Goal: Task Accomplishment & Management: Complete application form

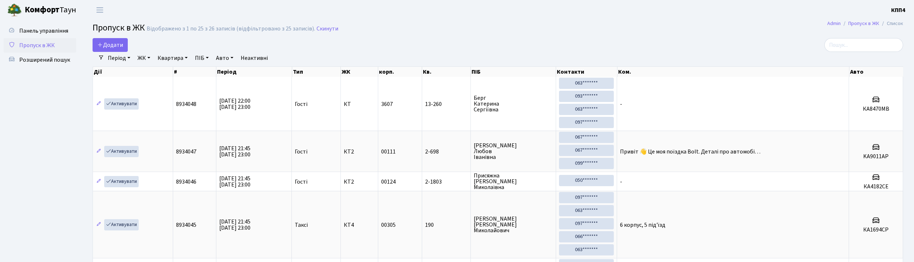
select select "25"
click at [113, 52] on link "Період" at bounding box center [119, 58] width 28 height 12
click at [113, 50] on link "Додати" at bounding box center [110, 45] width 35 height 14
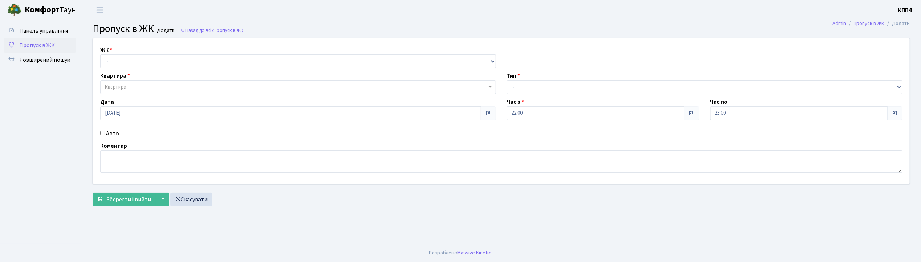
click at [103, 132] on input "Авто" at bounding box center [102, 133] width 5 height 5
checkbox input "true"
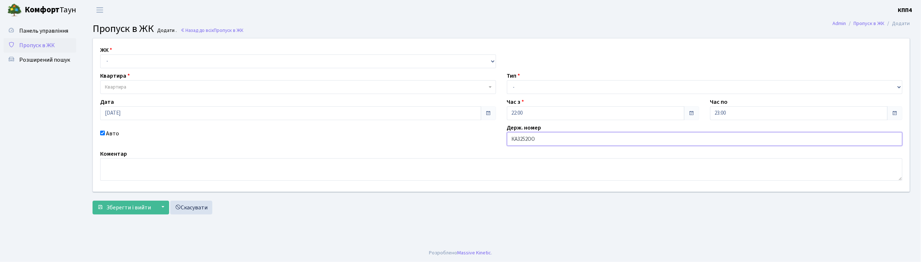
type input "КА3252ОО"
click at [131, 61] on select "- КТ, вул. Регенераторна, 4 КТ2, просп. Соборності, 17 КТ3, вул. Березнева, 16 …" at bounding box center [298, 61] width 396 height 14
select select "271"
click at [100, 54] on select "- КТ, вул. Регенераторна, 4 КТ2, просп. Соборності, 17 КТ3, вул. Березнева, 16 …" at bounding box center [298, 61] width 396 height 14
select select
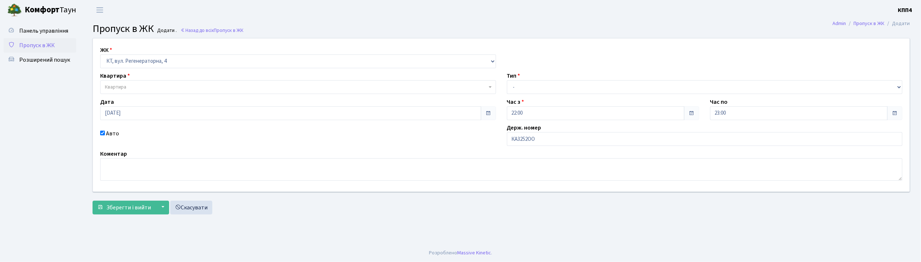
click at [142, 90] on span "Квартира" at bounding box center [296, 86] width 382 height 7
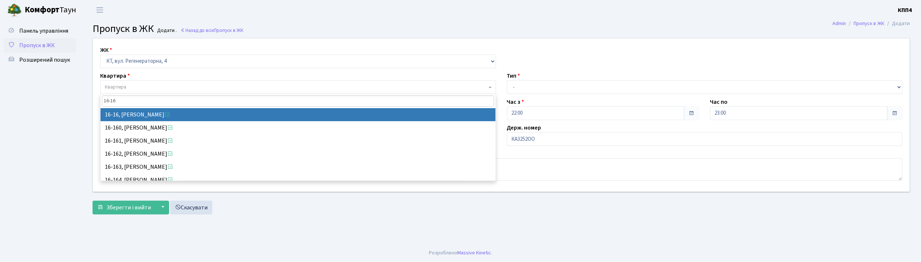
type input "16-16"
select select "8577"
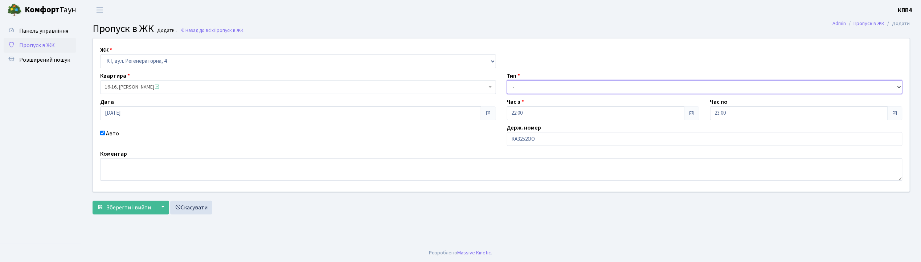
click at [517, 89] on select "- Доставка Таксі Гості Сервіс" at bounding box center [705, 87] width 396 height 14
select select "2"
click at [507, 80] on select "- Доставка Таксі Гості Сервіс" at bounding box center [705, 87] width 396 height 14
click at [140, 213] on button "Зберегти і вийти" at bounding box center [124, 208] width 63 height 14
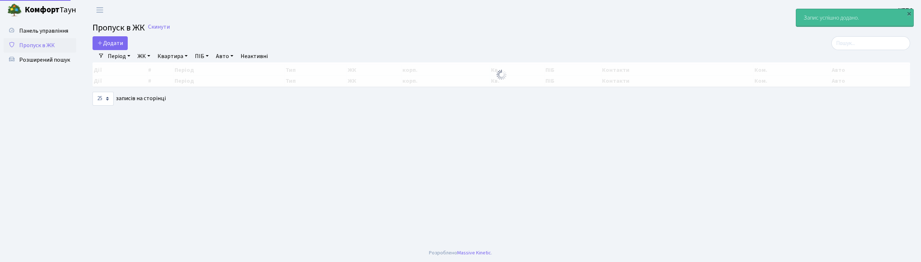
select select "25"
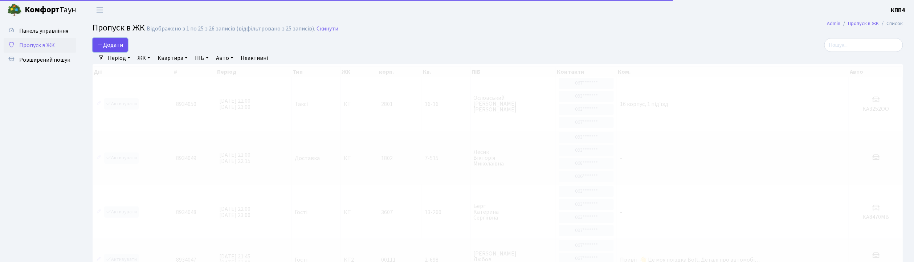
click at [120, 45] on span "Додати" at bounding box center [110, 45] width 26 height 8
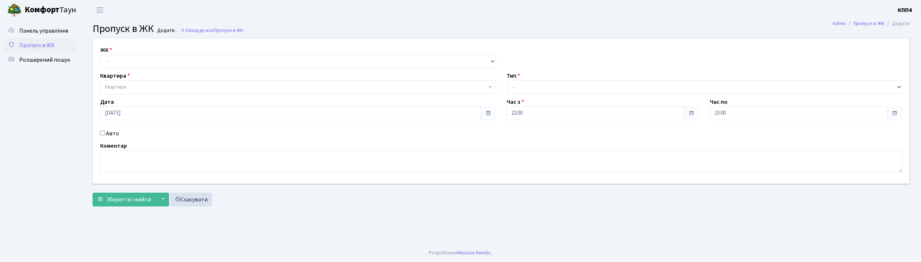
click at [102, 133] on input "Авто" at bounding box center [102, 133] width 5 height 5
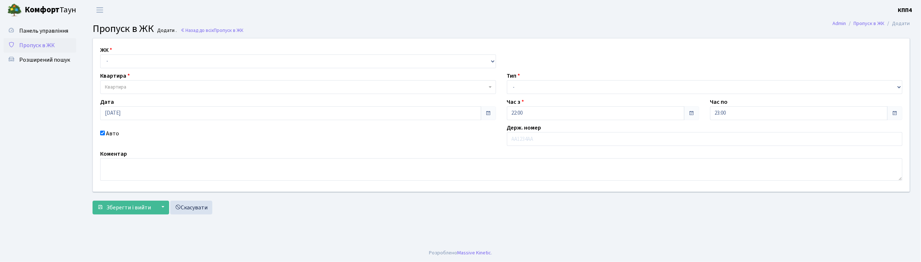
click at [101, 132] on input "Авто" at bounding box center [102, 133] width 5 height 5
checkbox input "false"
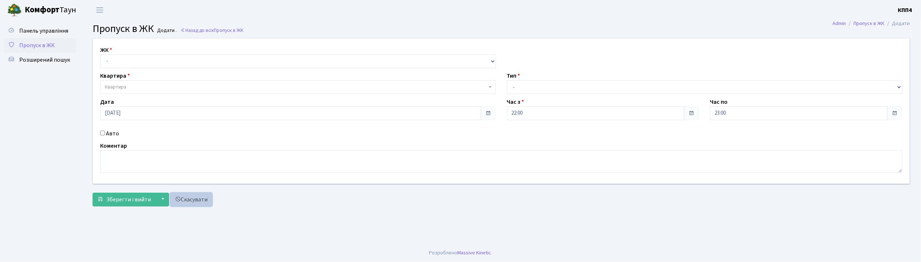
click at [195, 199] on link "Скасувати" at bounding box center [191, 200] width 42 height 14
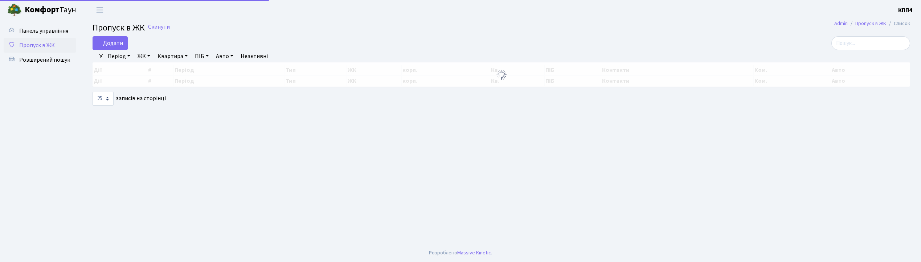
select select "25"
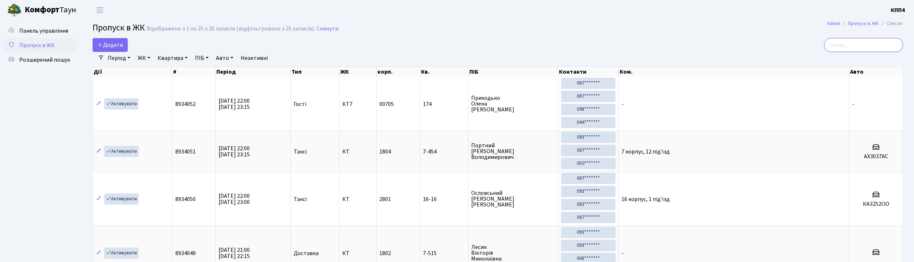
click at [854, 47] on input "search" at bounding box center [863, 45] width 79 height 14
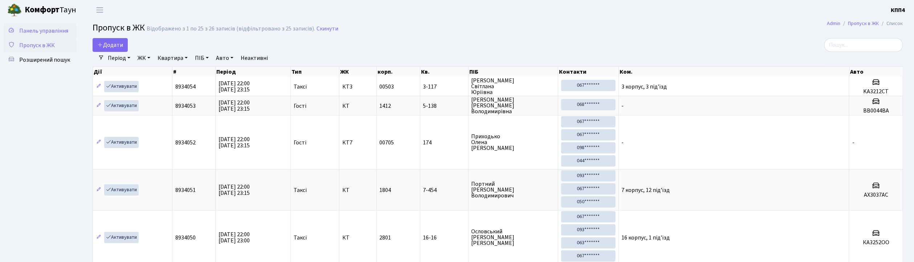
click at [59, 28] on span "Панель управління" at bounding box center [43, 31] width 49 height 8
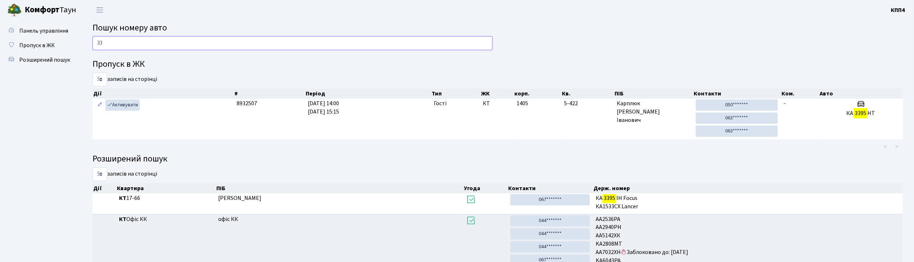
type input "3"
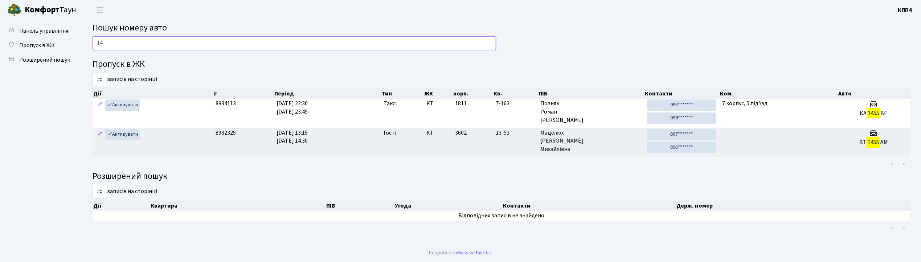
type input "1"
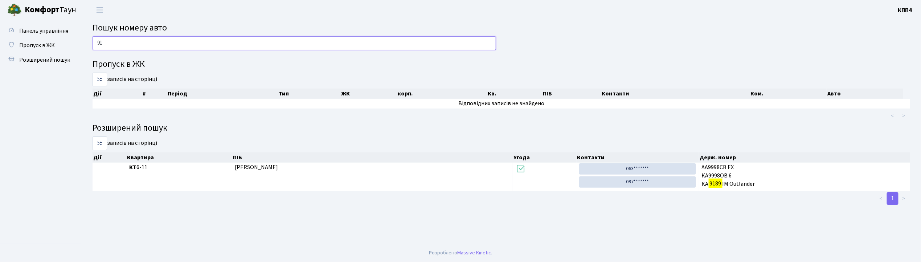
type input "9"
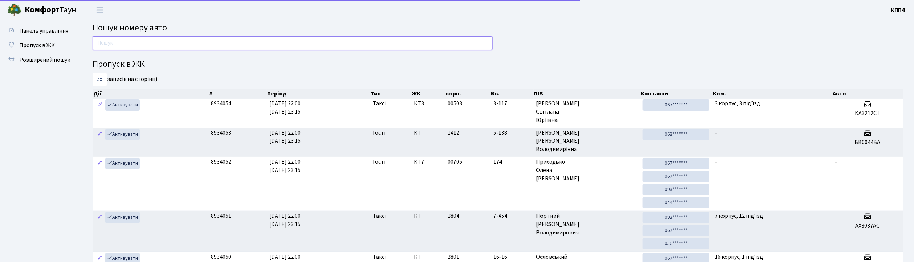
click at [103, 43] on input "text" at bounding box center [293, 43] width 400 height 14
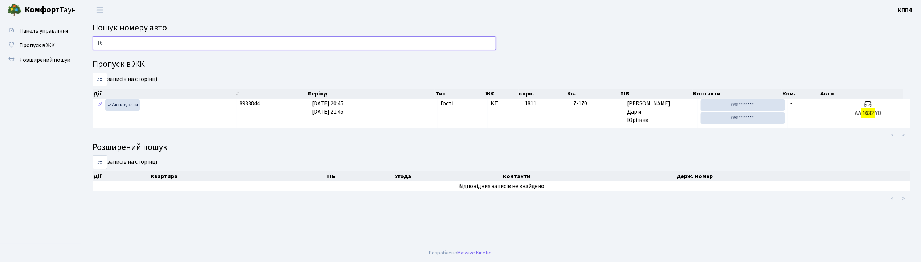
type input "1"
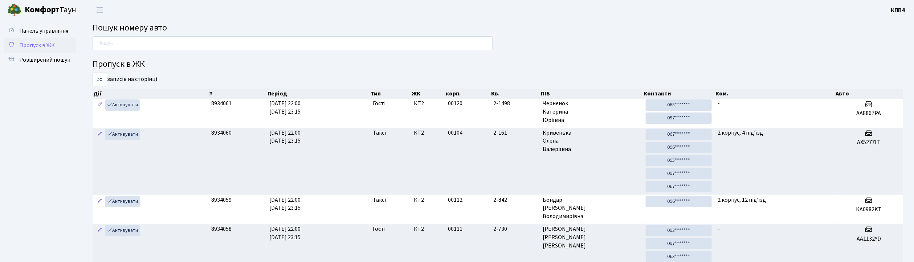
click at [42, 44] on span "Пропуск в ЖК" at bounding box center [37, 45] width 36 height 8
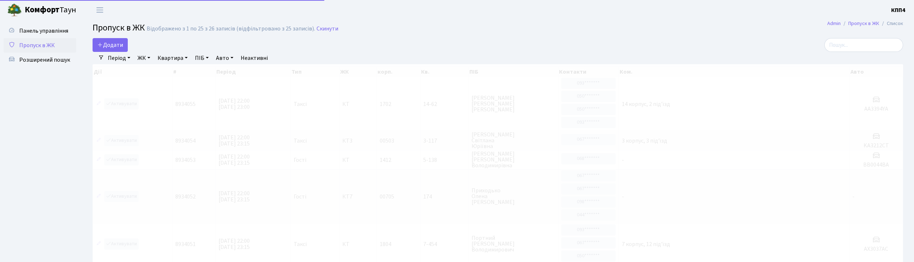
select select "25"
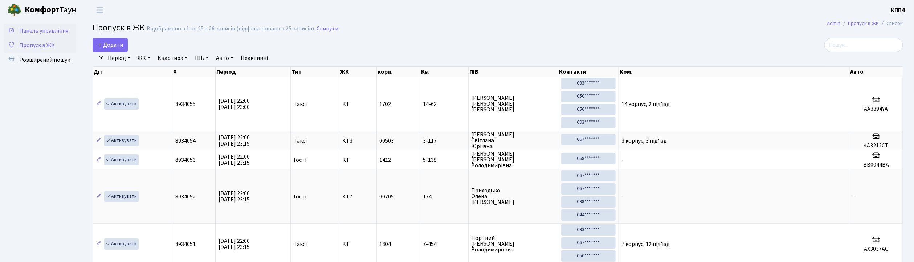
click at [40, 32] on span "Панель управління" at bounding box center [43, 31] width 49 height 8
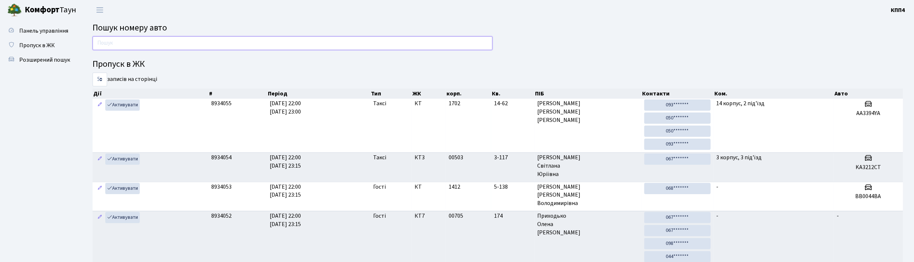
click at [114, 44] on input "text" at bounding box center [293, 43] width 400 height 14
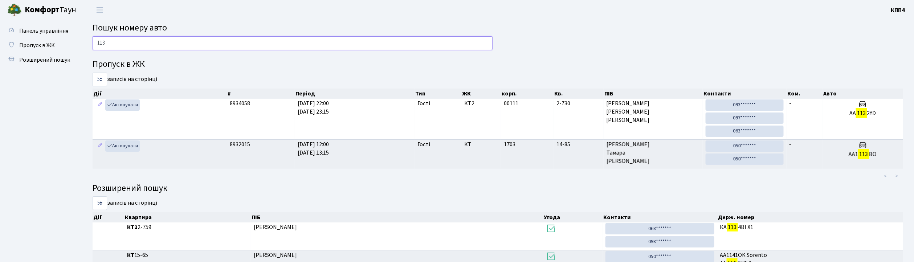
type input "1132"
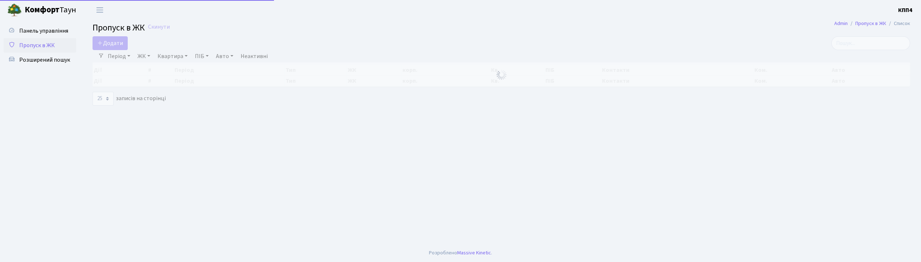
select select "25"
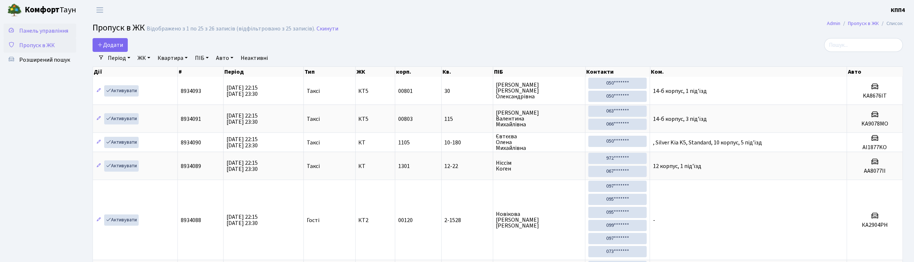
click at [57, 29] on span "Панель управління" at bounding box center [43, 31] width 49 height 8
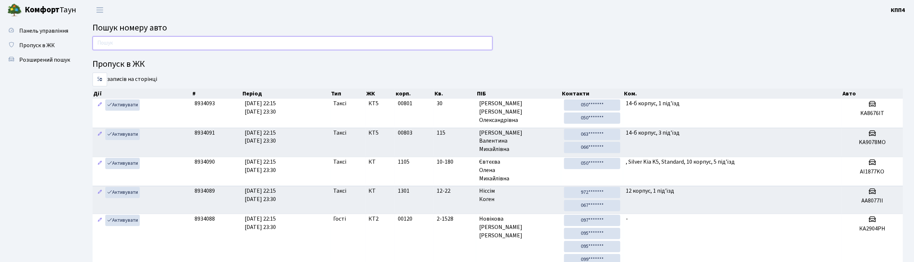
click at [120, 47] on input "text" at bounding box center [293, 43] width 400 height 14
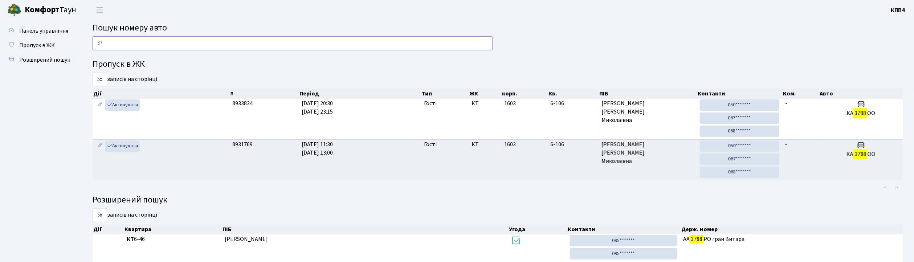
type input "3"
